Goal: Navigation & Orientation: Understand site structure

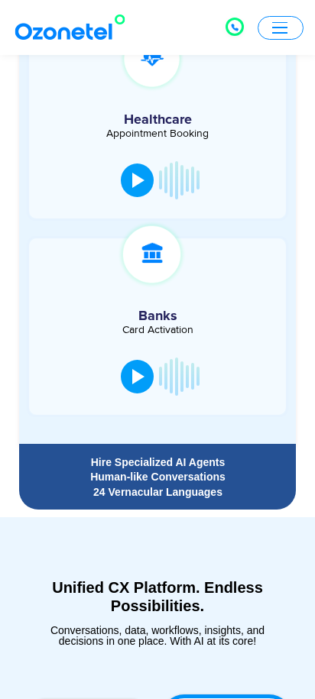
scroll to position [1466, 0]
click at [287, 26] on button "button" at bounding box center [281, 28] width 46 height 24
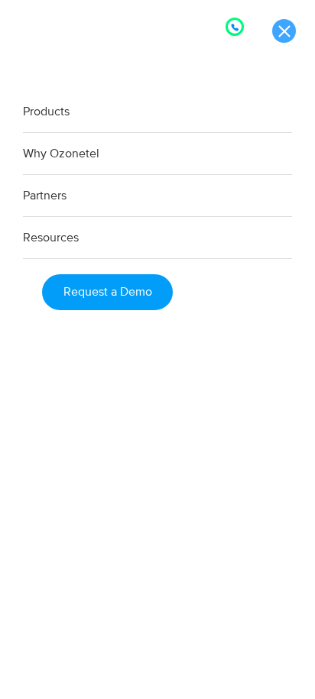
click at [292, 36] on link at bounding box center [284, 31] width 24 height 24
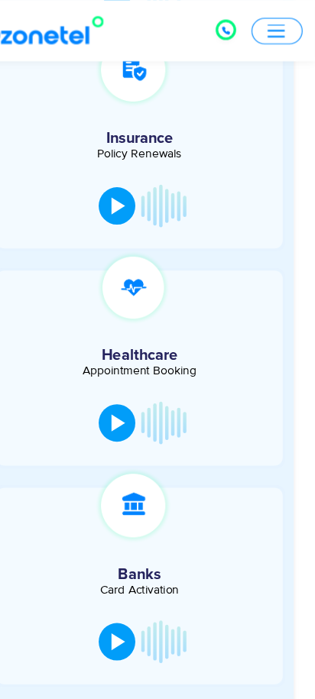
scroll to position [1296, 0]
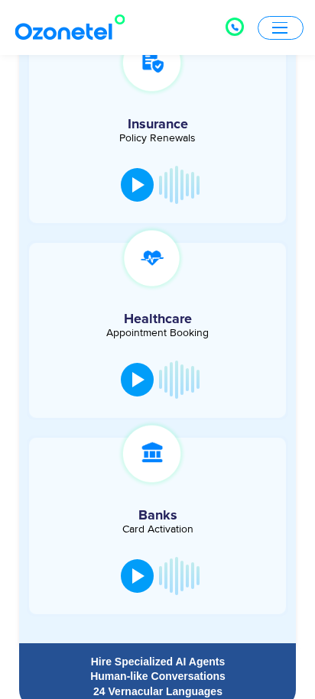
click at [292, 17] on button "button" at bounding box center [281, 28] width 46 height 24
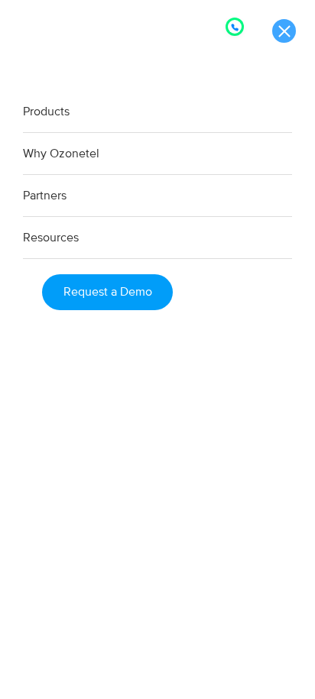
click at [289, 21] on link at bounding box center [284, 31] width 24 height 24
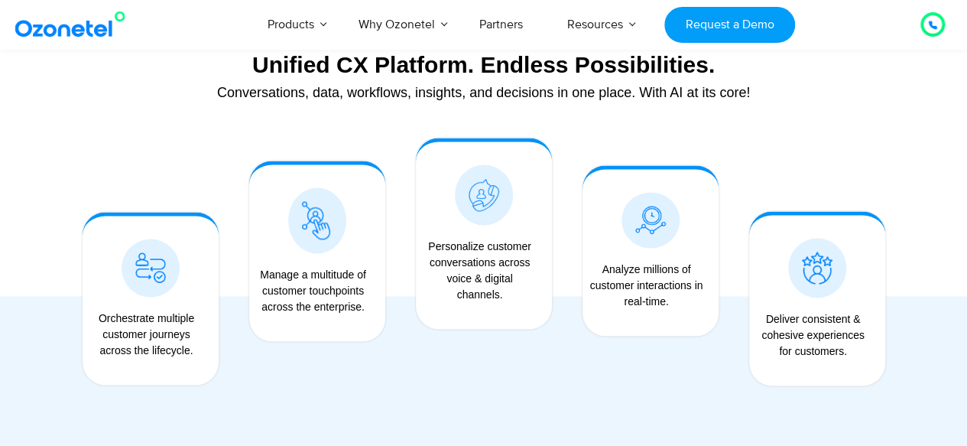
scroll to position [1220, 0]
